Goal: Task Accomplishment & Management: Use online tool/utility

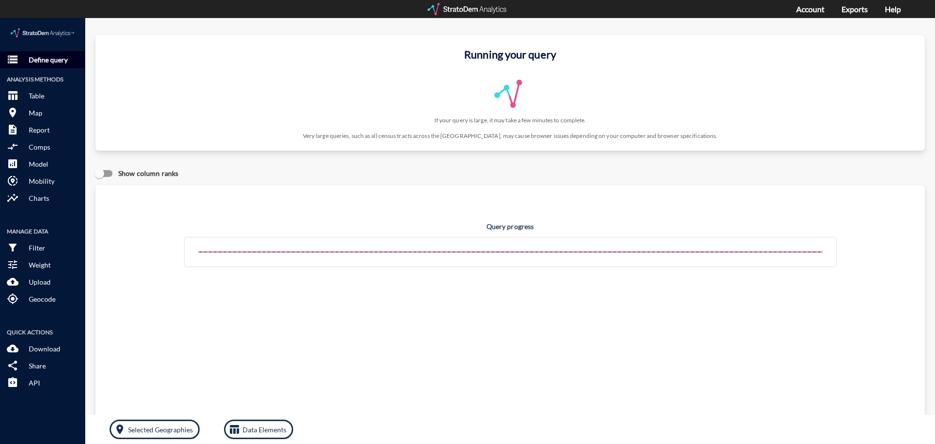
click p "Define query"
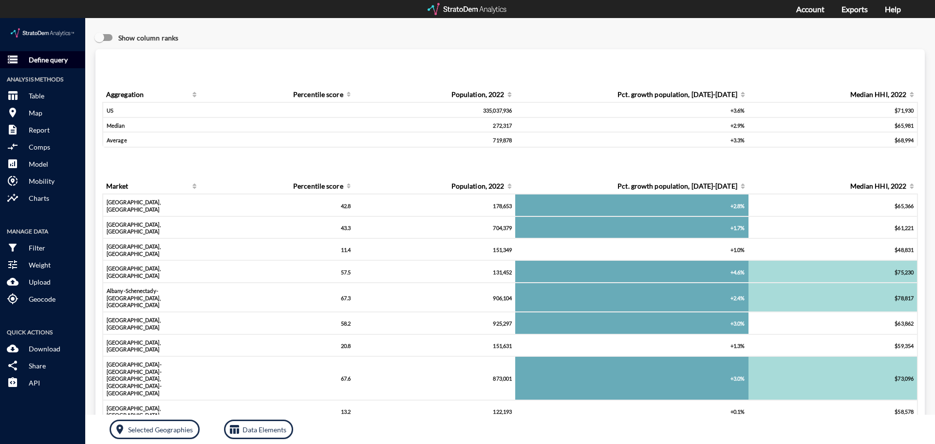
click p "Define query"
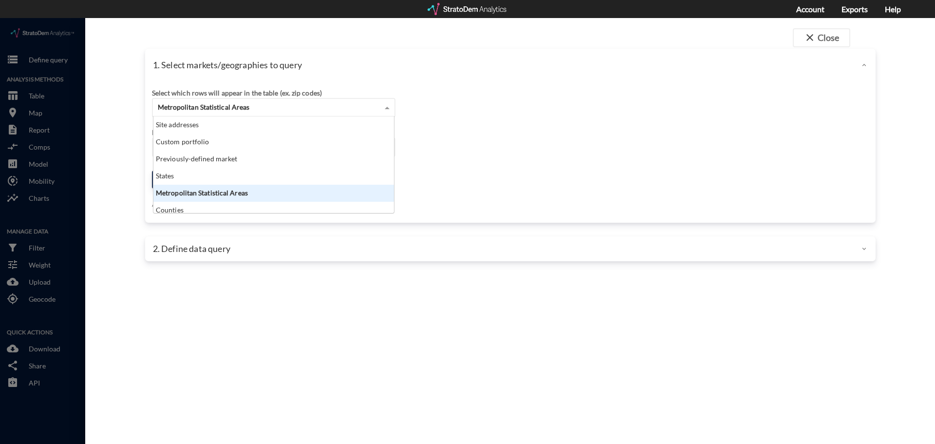
click div "Metropolitan Statistical Areas"
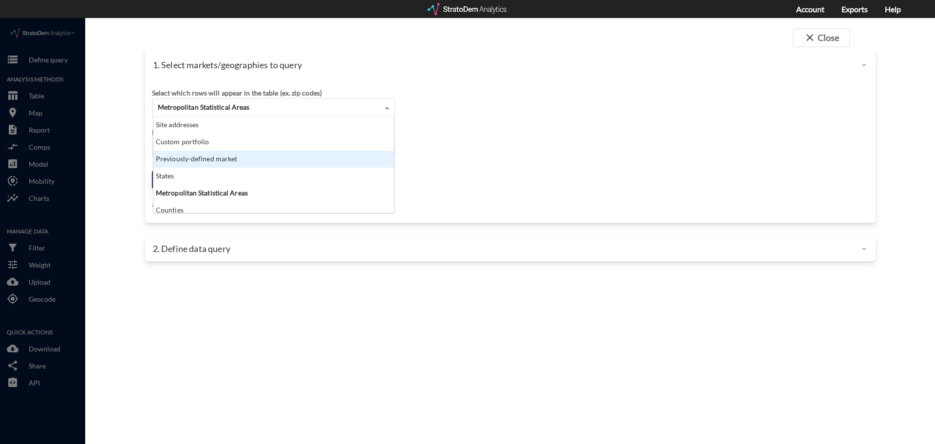
click div "Previously-defined market"
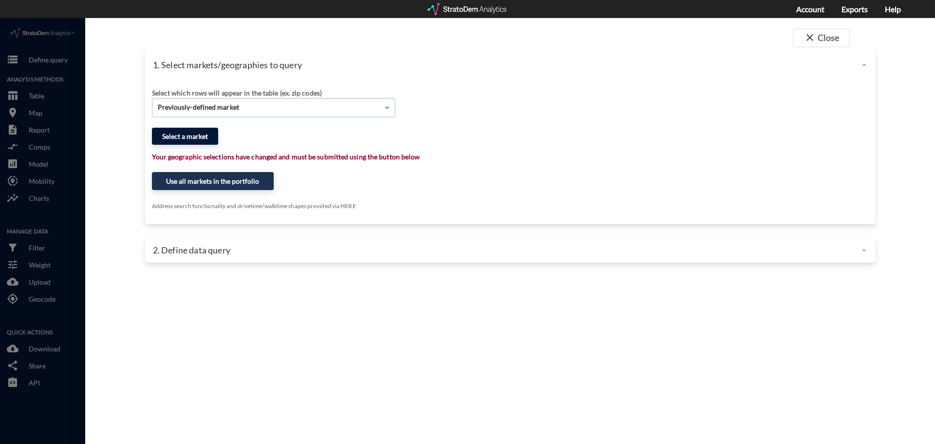
click button "Select a market"
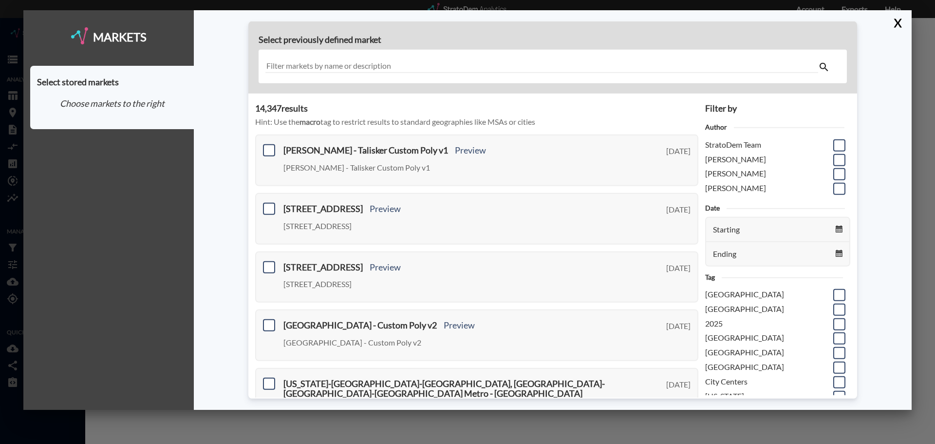
click at [305, 62] on input "text" at bounding box center [541, 66] width 553 height 13
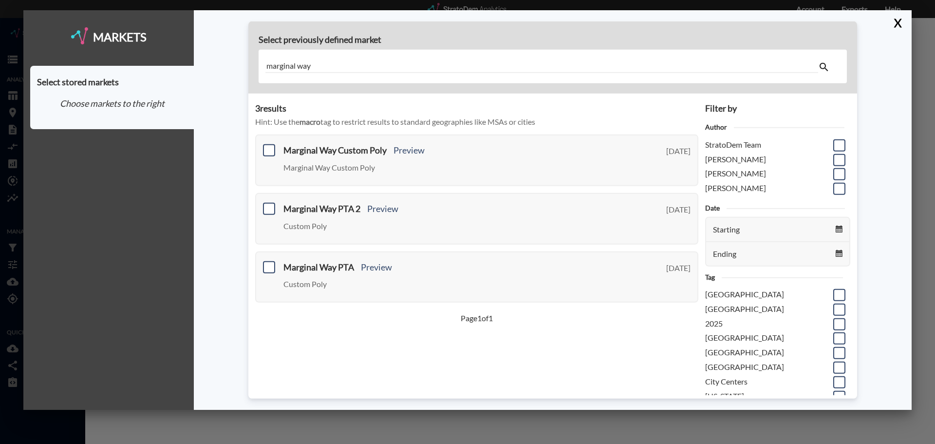
type input "marginal way"
click at [894, 19] on button "X" at bounding box center [895, 22] width 17 height 25
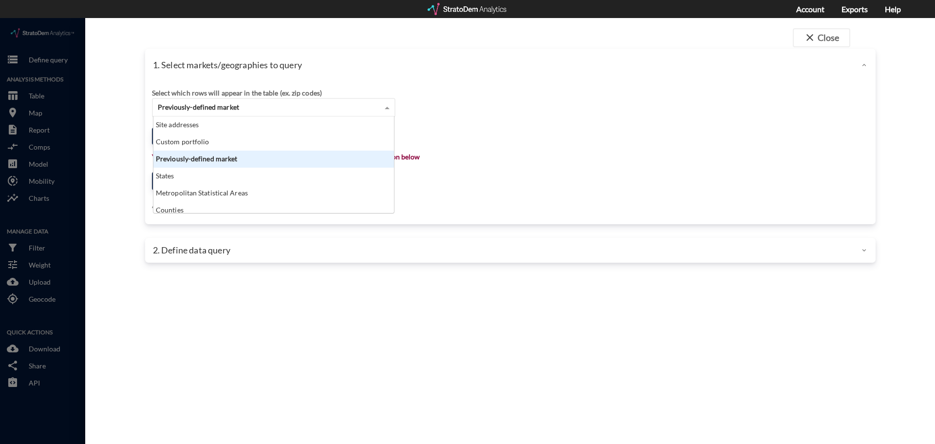
click span "Previously-defined market"
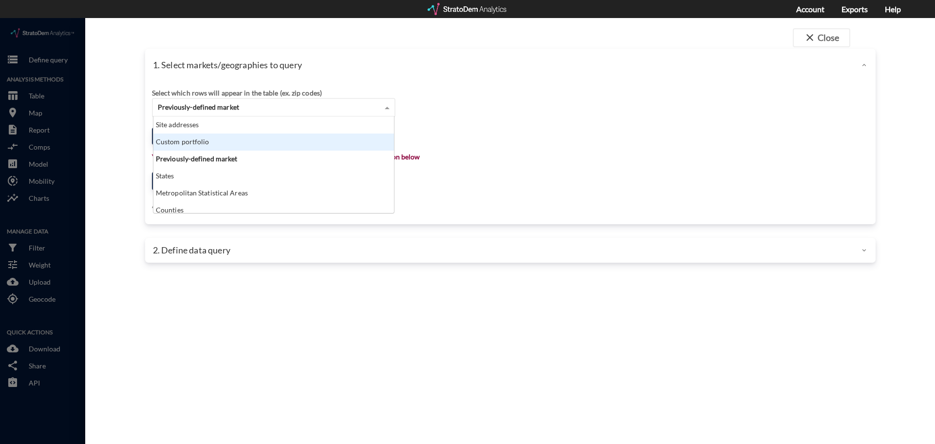
click div "Custom portfolio"
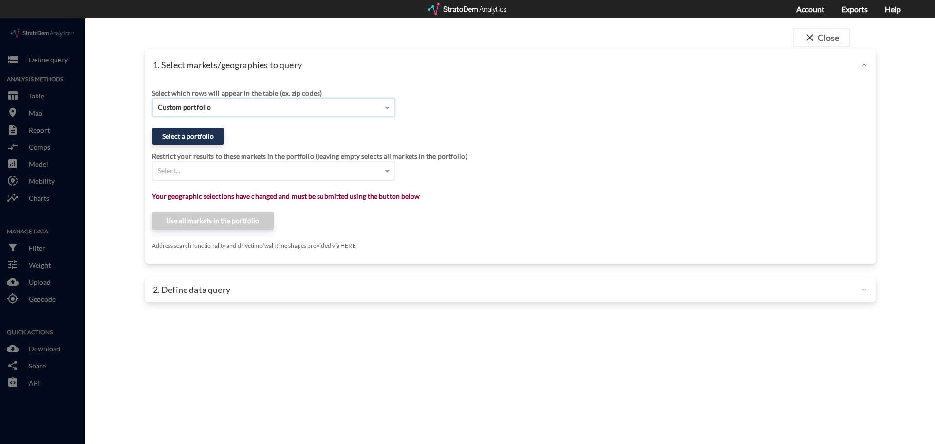
click div "Select..."
click button "Select a portfolio"
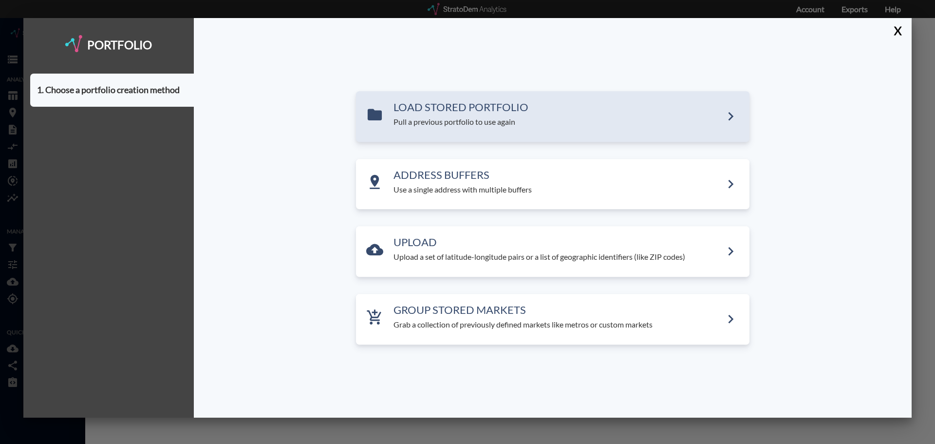
click at [452, 130] on div "LOAD STORED PORTFOLIO Pull a previous portfolio to use again" at bounding box center [552, 116] width 393 height 51
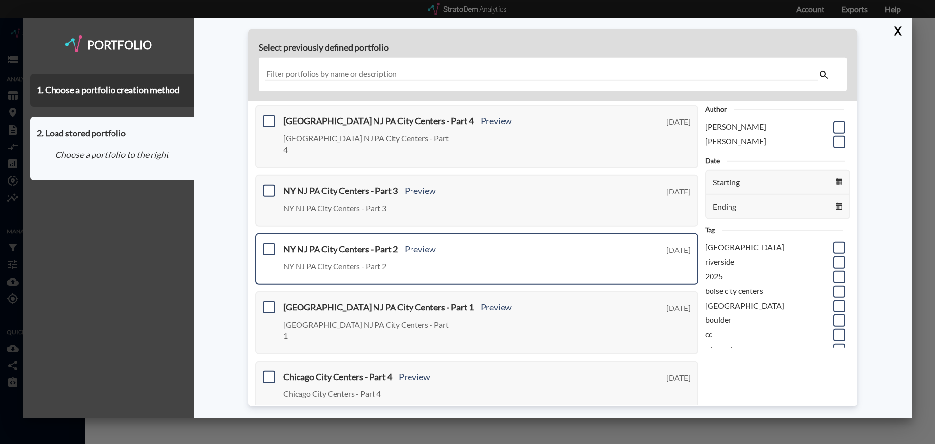
scroll to position [0, 0]
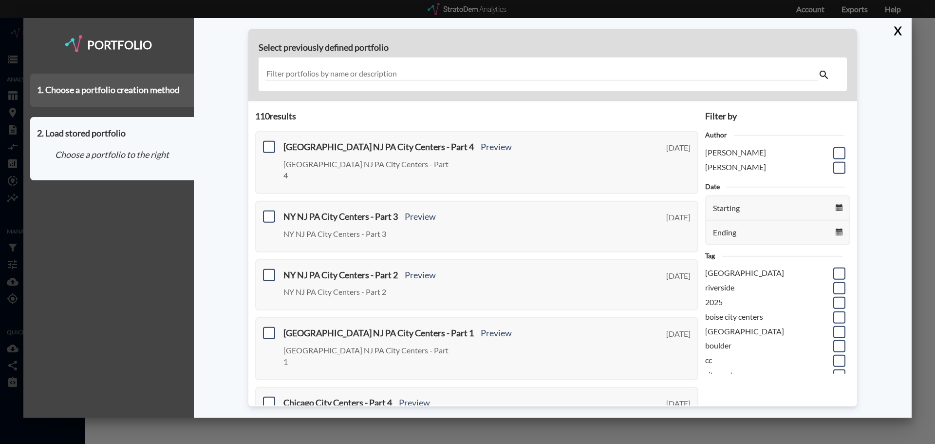
click at [134, 97] on div "1. Choose a portfolio creation method" at bounding box center [112, 90] width 164 height 33
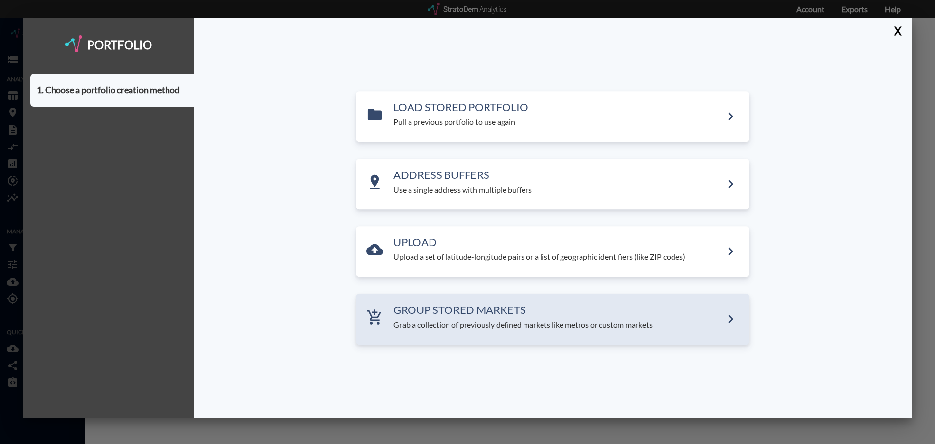
click at [492, 329] on p "Grab a collection of previously defined markets like metros or custom markets" at bounding box center [557, 324] width 329 height 11
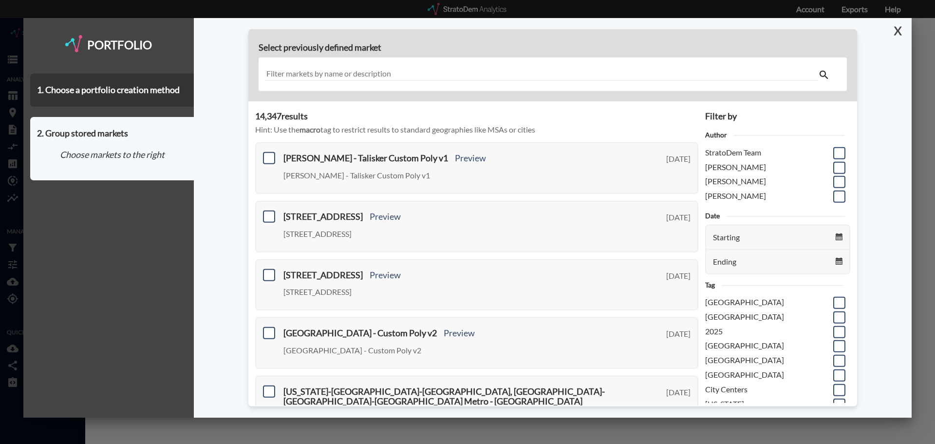
click at [898, 29] on button "X" at bounding box center [895, 30] width 17 height 25
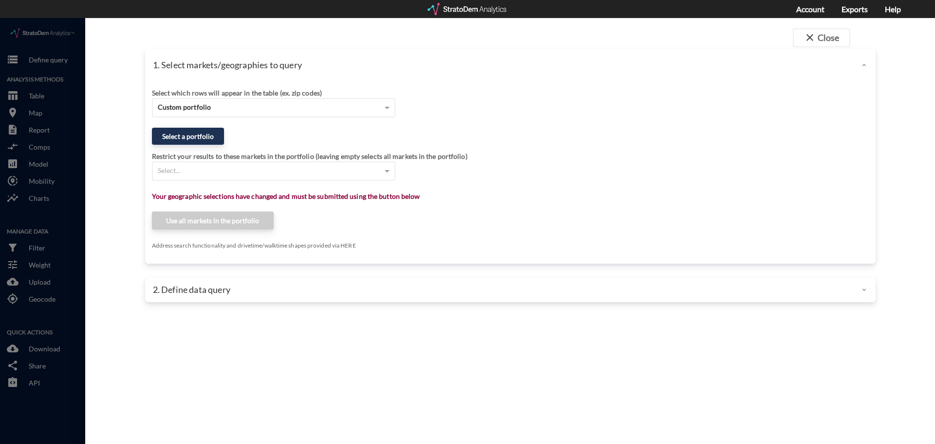
click div "close Close 1. Select markets/geographies to query Select which rows will appea…"
click div "Select which rows will appear in the table (ex. zip codes)"
click div "Custom portfolio"
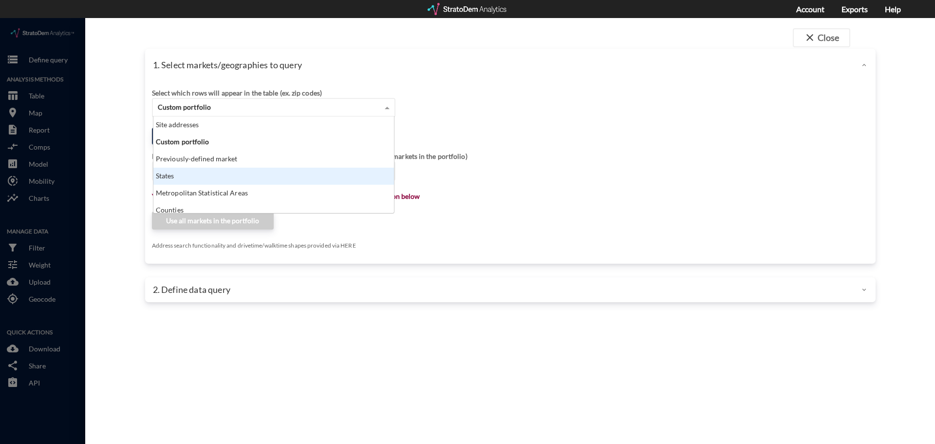
scroll to position [39, 0]
click div "Counties"
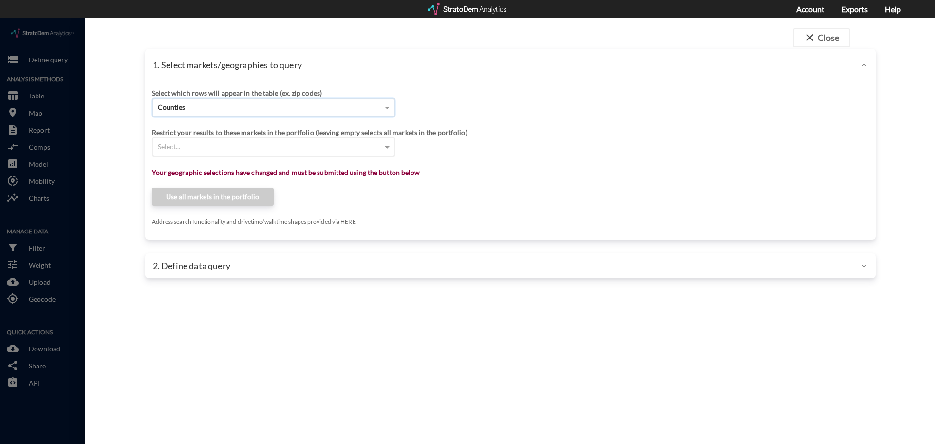
click div "Select..."
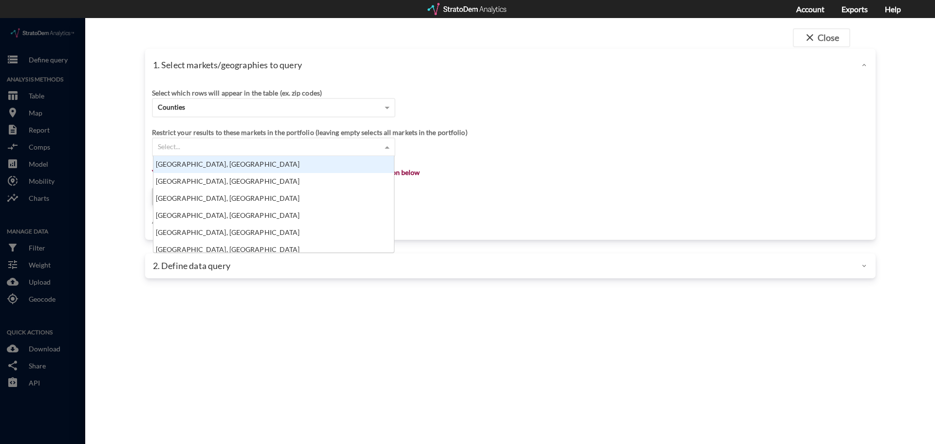
scroll to position [89, 235]
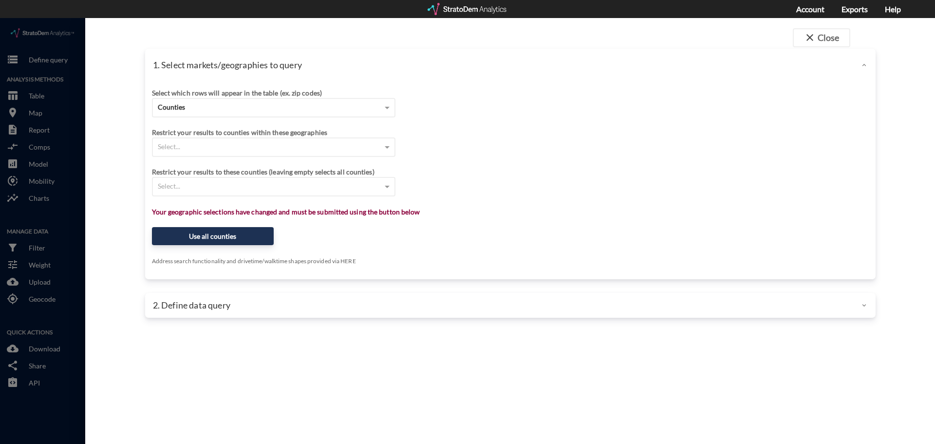
click div "Restrict your results to these counties (leaving empty selects all counties)"
click div "Select..."
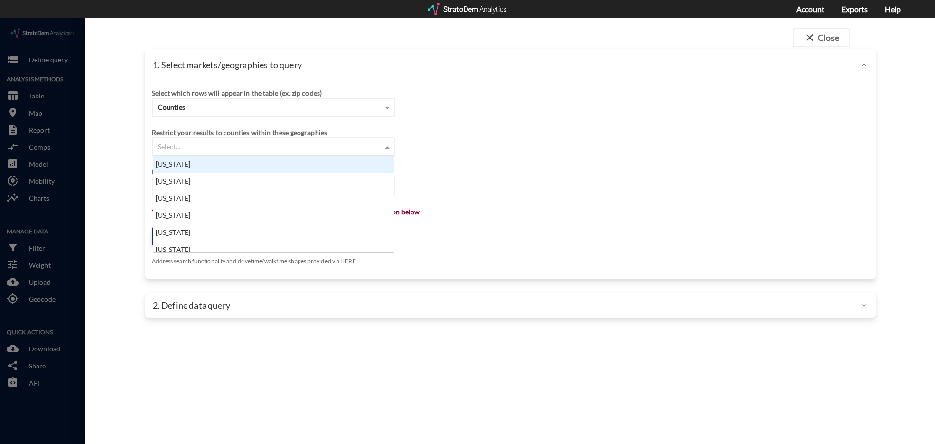
click div "Restrict your results to these counties (leaving empty selects all counties) Se…"
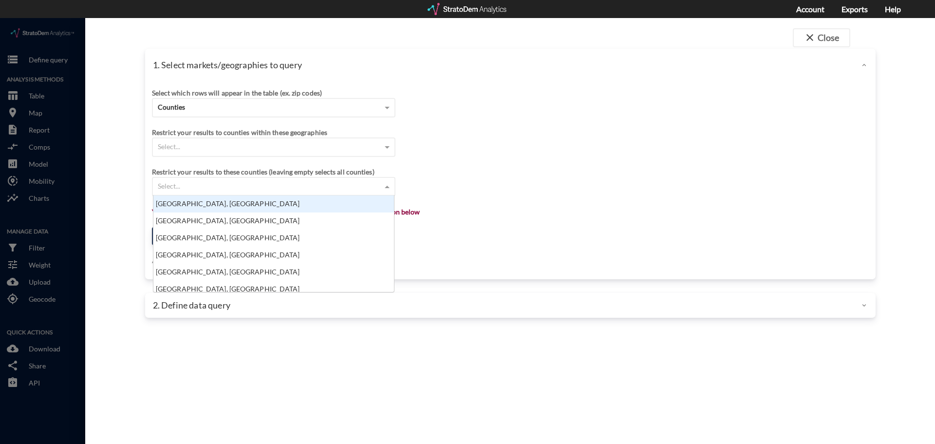
click div "Select..."
click div "Barbour County, AL"
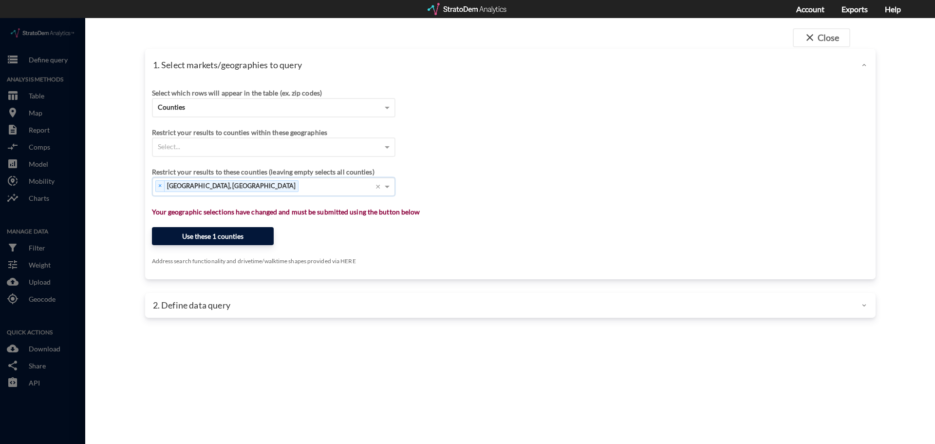
click button "Use these 1 counties"
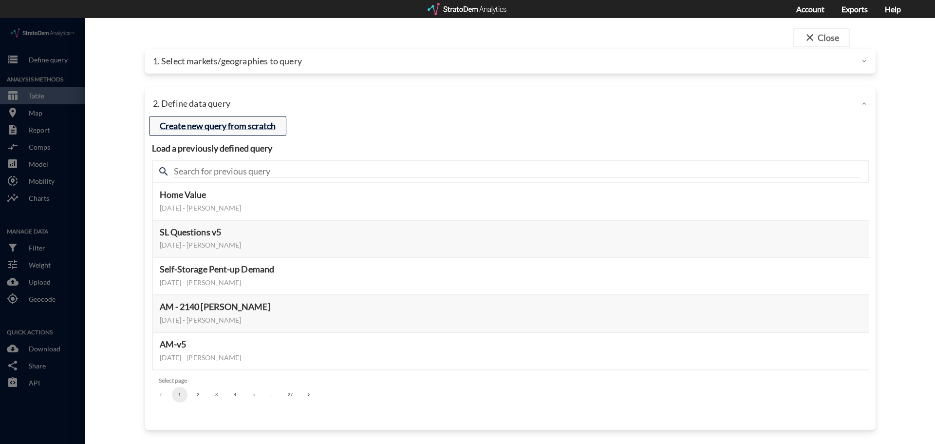
click button "Create new query from scratch"
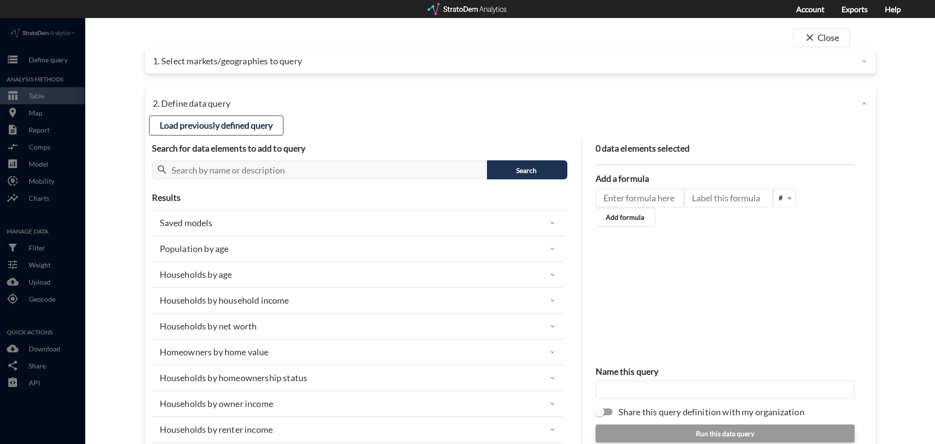
click div "Households by household income"
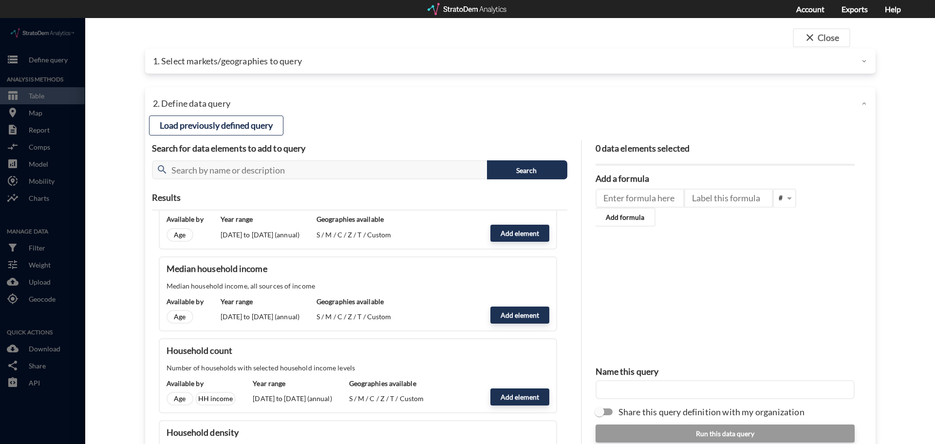
scroll to position [146, 0]
click button "Add element"
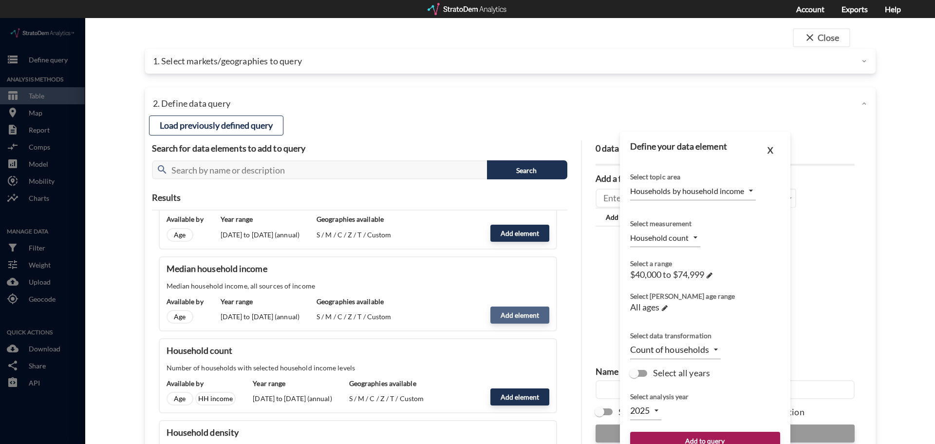
type input "MEDIAN"
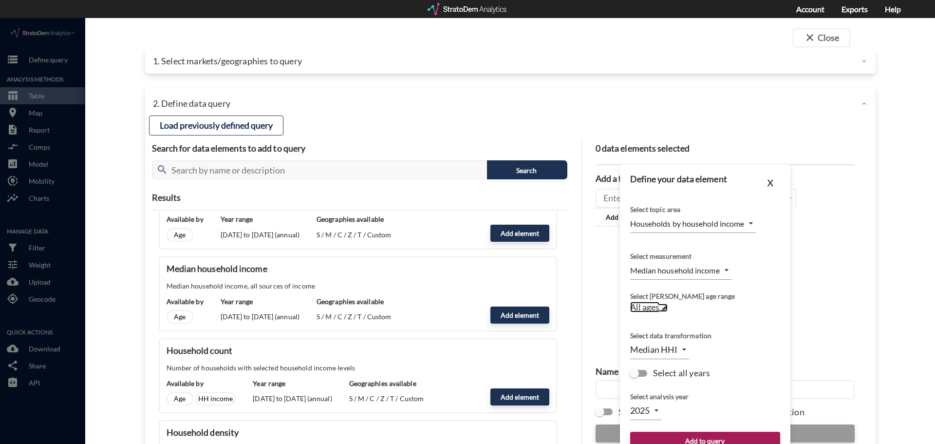
click span "All ages"
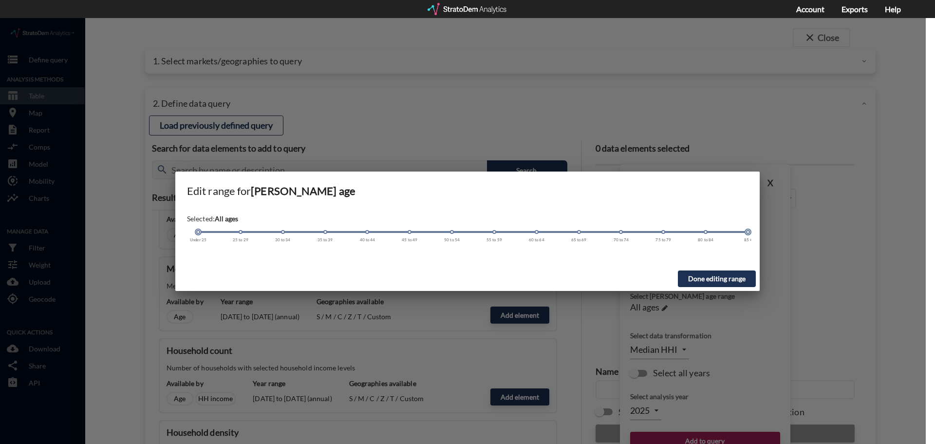
click button "Done editing range"
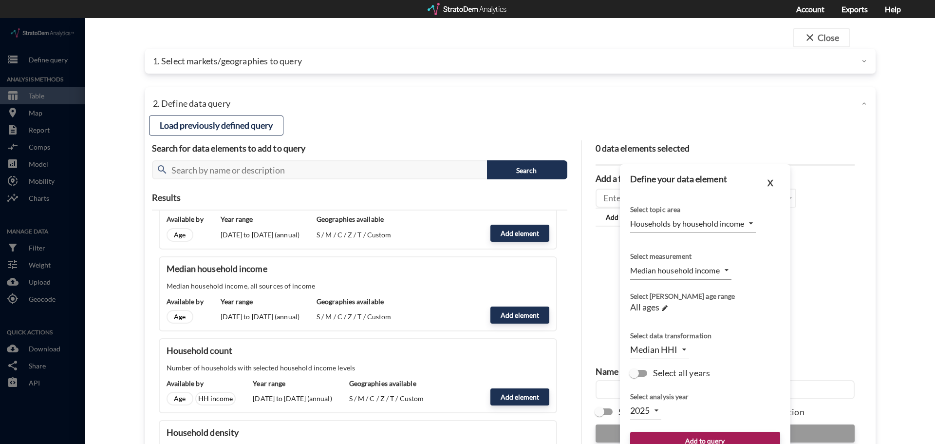
click body "/vantagepoint/us/-1 storage Define query Analysis Methods table_chart Table roo…"
click div
click input "Select all years"
checkbox input "true"
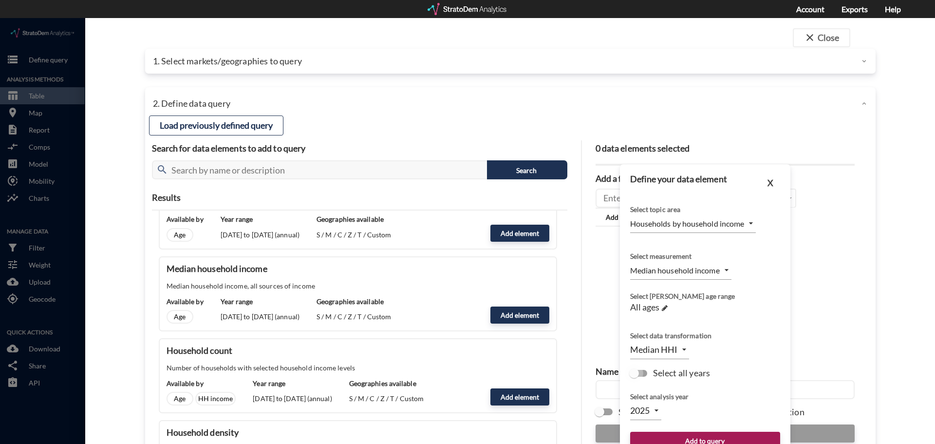
type input "TIME_SERIES_DL"
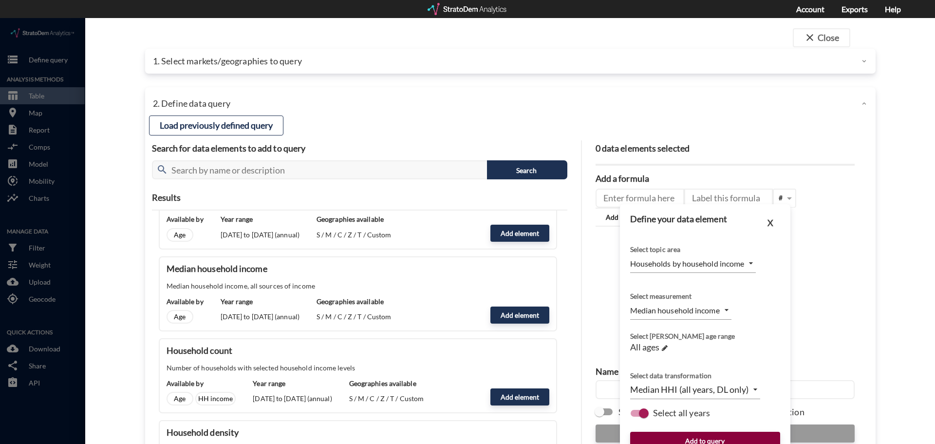
click button "Add to query"
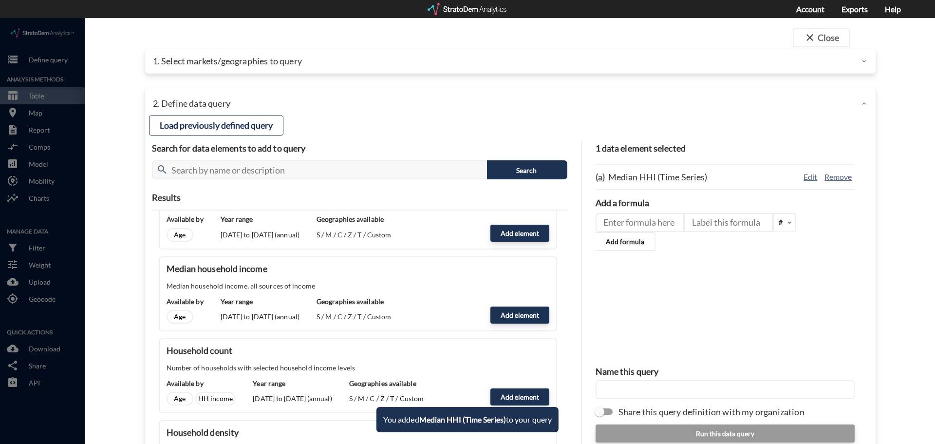
scroll to position [97, 0]
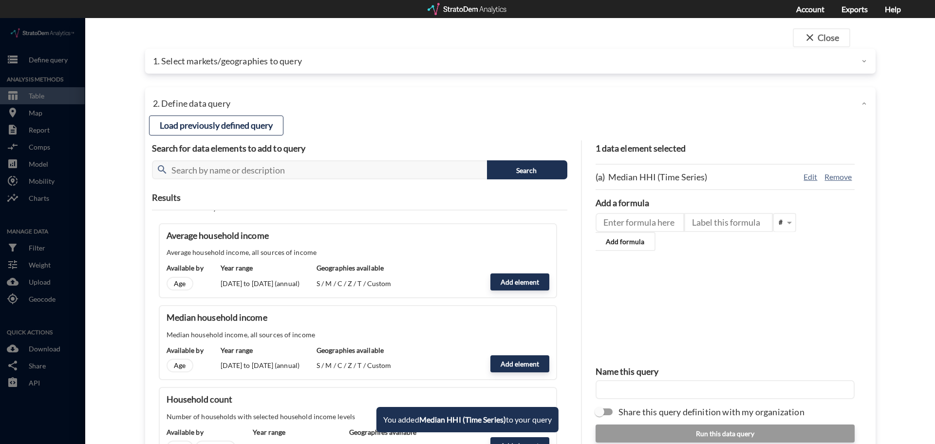
click div "Average household income Average household income, all sources of income Availa…"
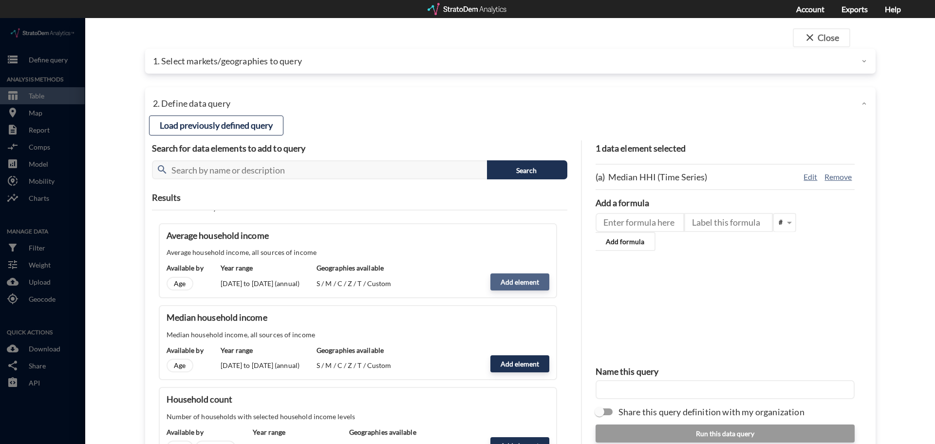
click button "Add element"
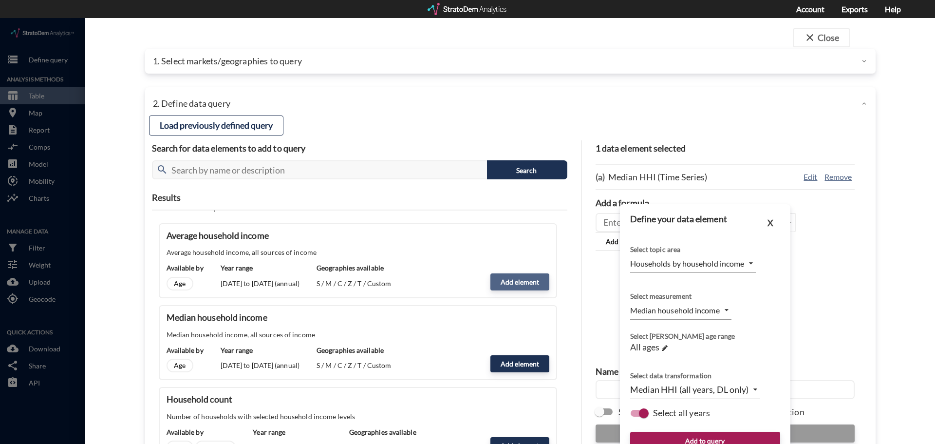
type input "MEAN"
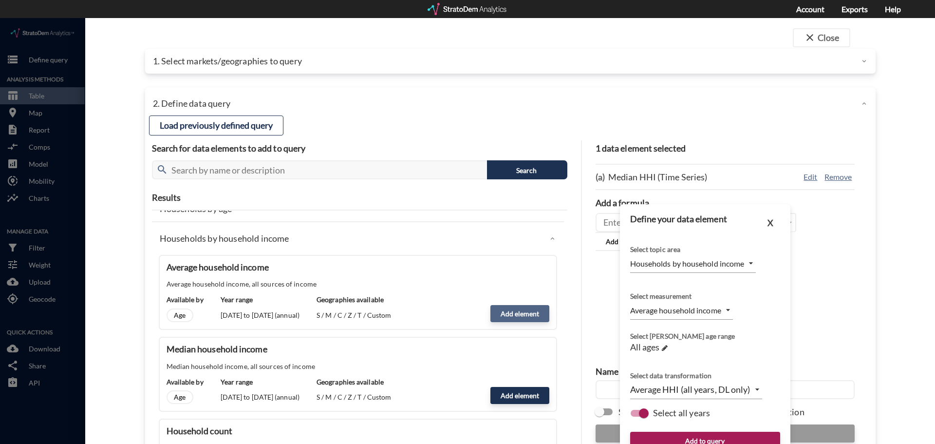
scroll to position [49, 0]
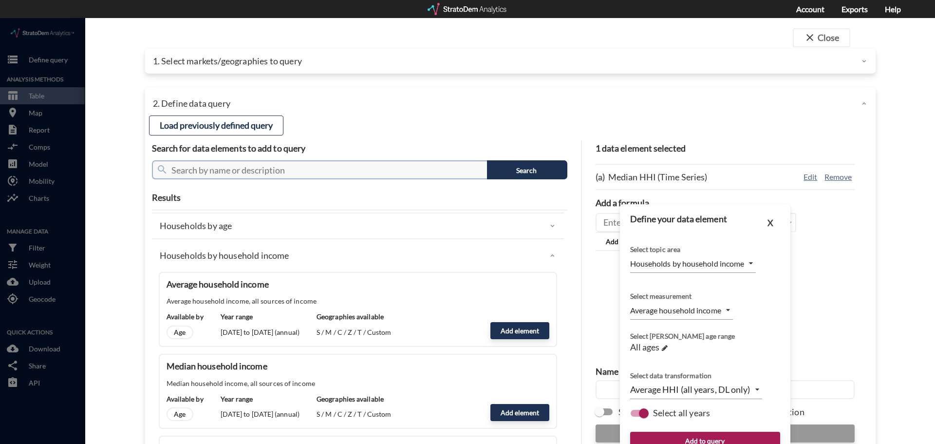
click input "text"
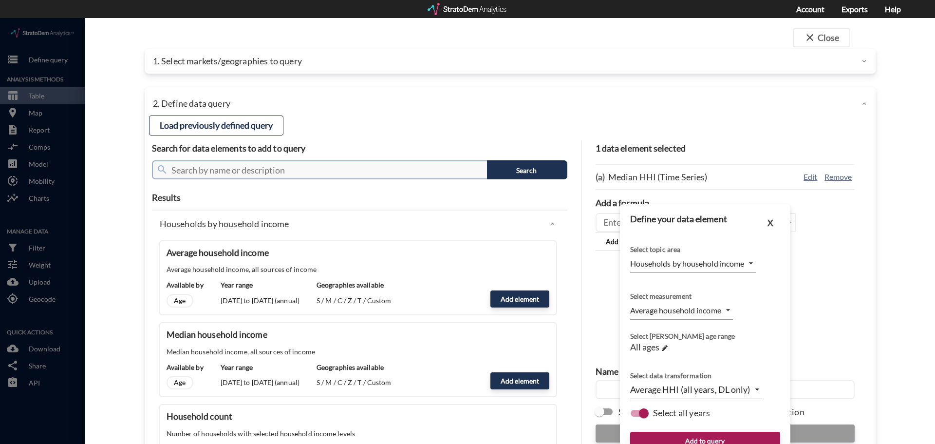
scroll to position [97, 0]
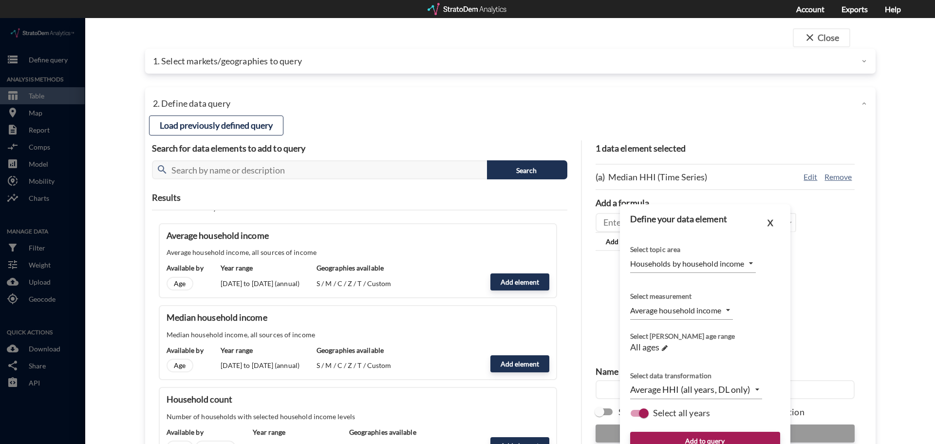
click h3 "Median household income"
drag, startPoint x: 165, startPoint y: 296, endPoint x: 263, endPoint y: 302, distance: 98.1
click h3 "Median household income"
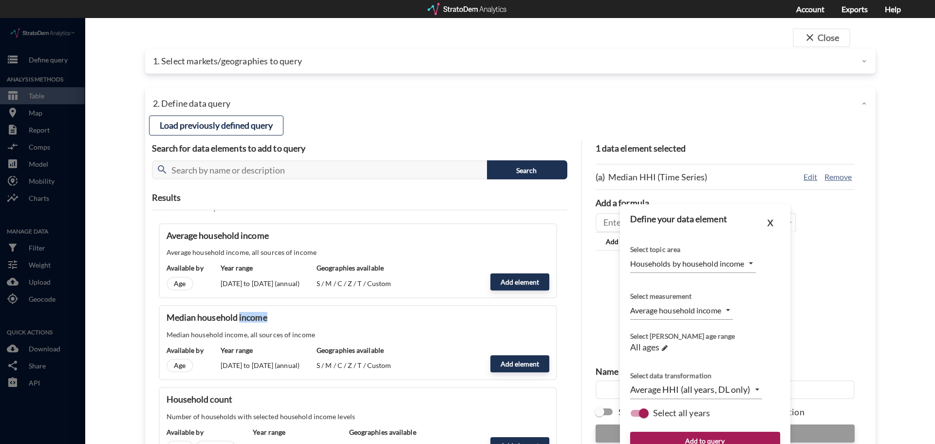
click h3 "Median household income"
